Goal: Transaction & Acquisition: Register for event/course

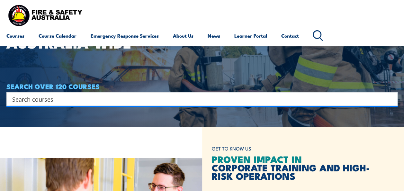
scroll to position [64, 0]
click at [203, 95] on input "Search input" at bounding box center [197, 99] width 371 height 10
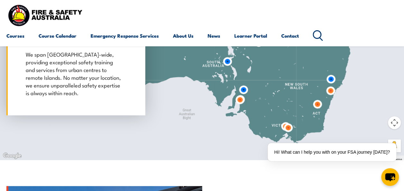
scroll to position [590, 0]
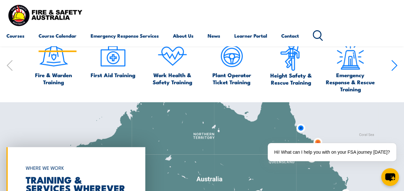
click at [72, 34] on link "Course Calendar" at bounding box center [58, 35] width 38 height 15
click at [299, 81] on span "Height Safety & Rescue Training" at bounding box center [290, 78] width 53 height 14
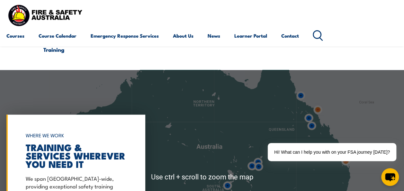
scroll to position [717, 0]
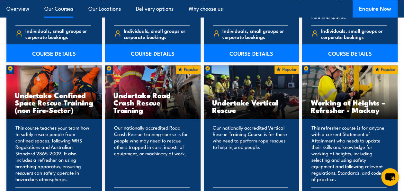
scroll to position [642, 0]
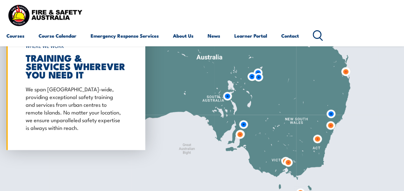
scroll to position [719, 0]
